Goal: Find specific page/section: Find specific page/section

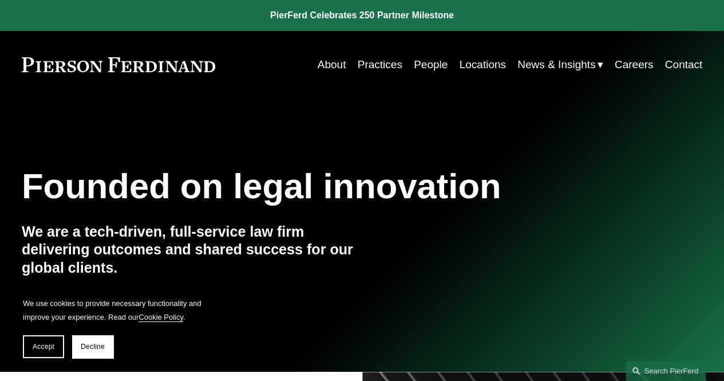
click at [430, 66] on link "People" at bounding box center [431, 65] width 34 height 22
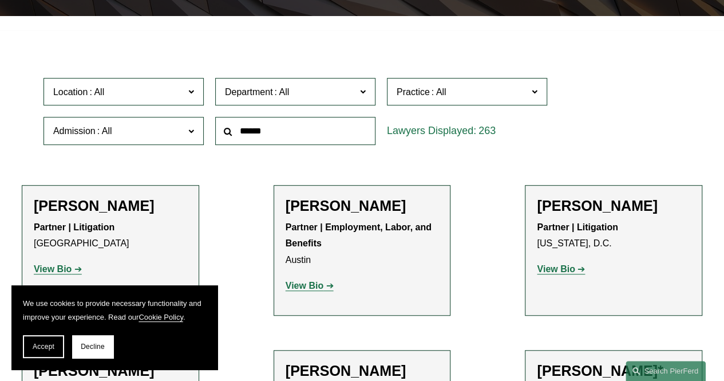
scroll to position [286, 0]
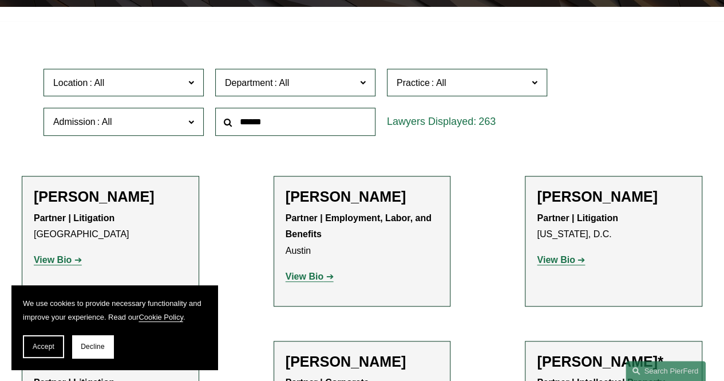
click at [190, 88] on span at bounding box center [191, 81] width 6 height 15
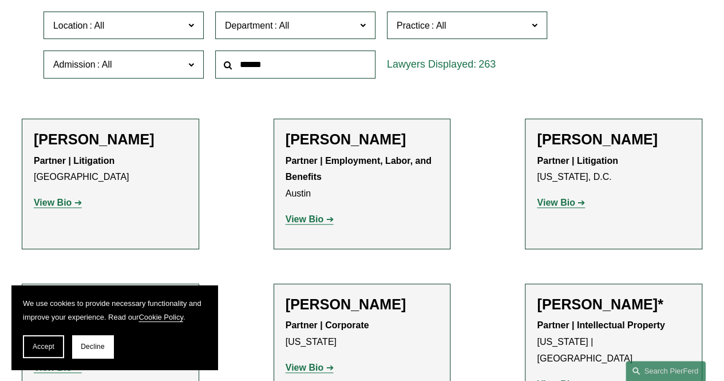
scroll to position [384, 0]
click at [0, 0] on link "[US_STATE]" at bounding box center [0, 0] width 0 height 0
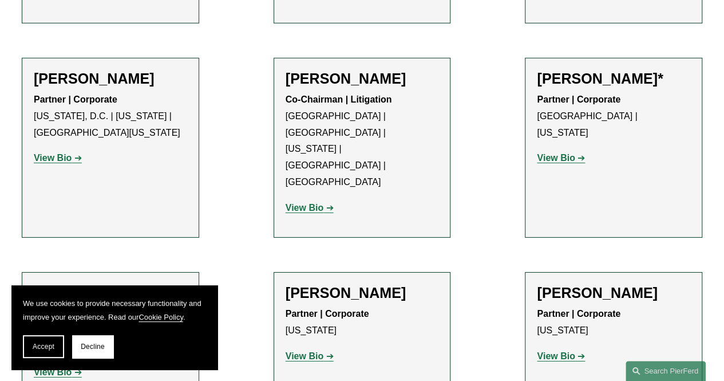
scroll to position [1719, 0]
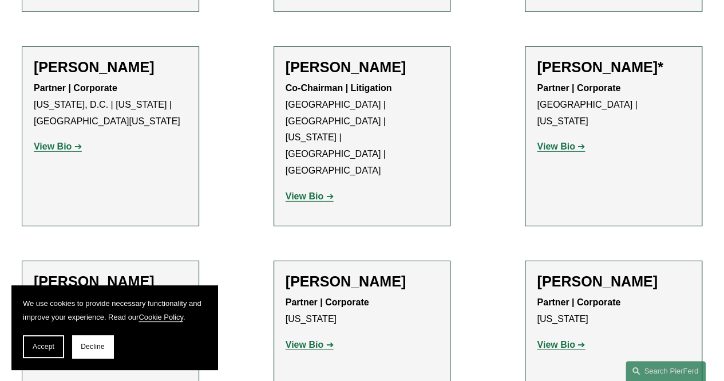
click at [66, 355] on strong "View Bio" at bounding box center [53, 360] width 38 height 10
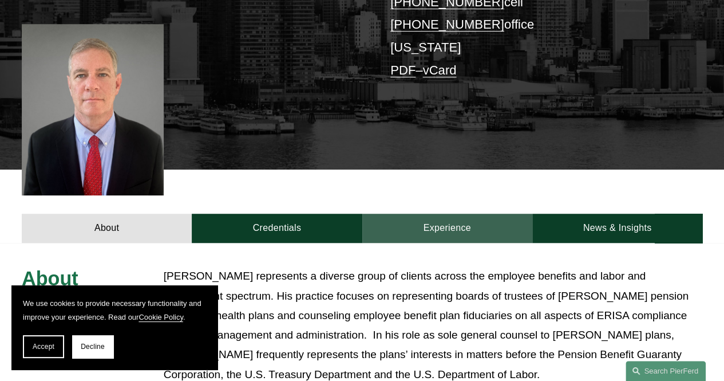
scroll to position [286, 0]
